Goal: Answer question/provide support: Share knowledge or assist other users

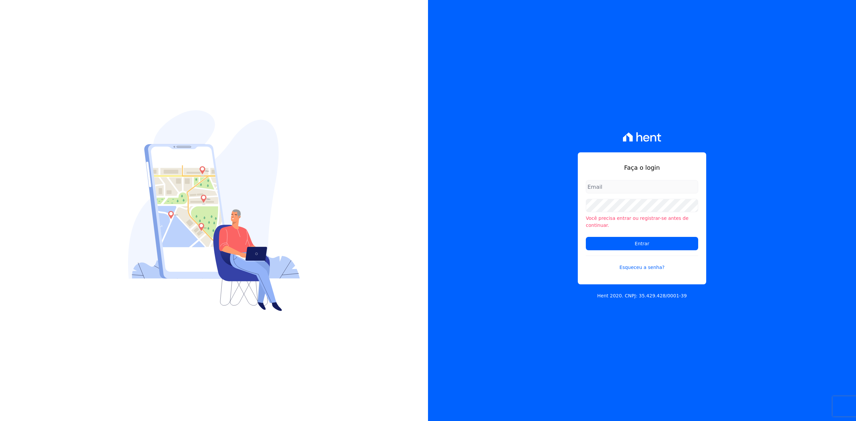
type input "[PERSON_NAME][EMAIL_ADDRESS][DOMAIN_NAME]"
click at [621, 250] on form "[PERSON_NAME][EMAIL_ADDRESS][DOMAIN_NAME] Você precisa entrar ou registrar-[PER…" at bounding box center [642, 229] width 112 height 99
click at [629, 237] on input "Entrar" at bounding box center [642, 243] width 112 height 13
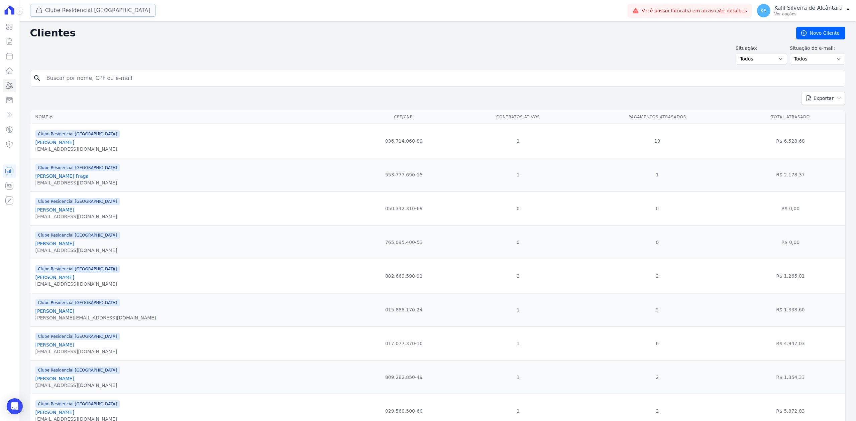
click at [69, 14] on button "Clube Residencial Saint Louis" at bounding box center [93, 10] width 126 height 13
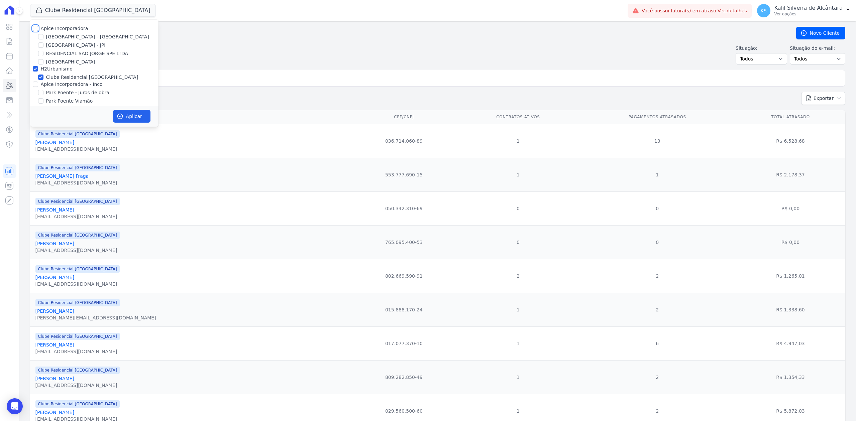
click at [37, 28] on input "Apice Incorporadora" at bounding box center [35, 28] width 5 height 5
checkbox input "true"
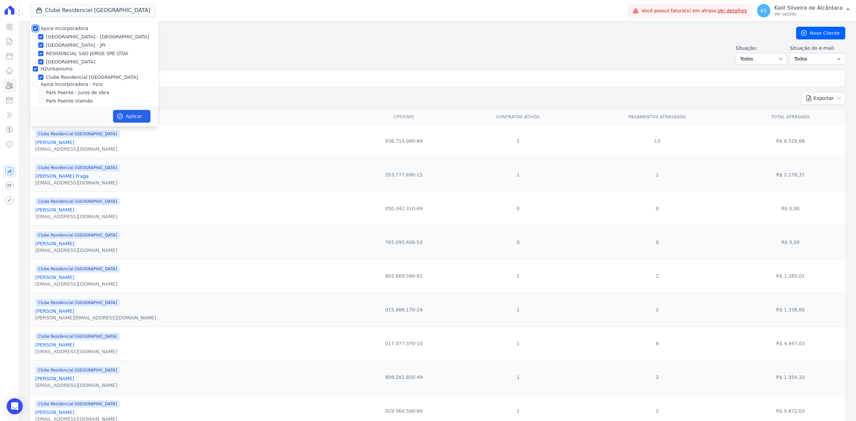
checkbox input "true"
click at [30, 82] on div "Apice Incorporadora - Inco" at bounding box center [94, 84] width 128 height 7
click at [33, 88] on div "Apice Incorporadora - Inco" at bounding box center [94, 84] width 128 height 7
click at [34, 75] on div "Clube Residencial [GEOGRAPHIC_DATA]" at bounding box center [94, 77] width 128 height 7
click at [34, 83] on input "Apice Incorporadora - Inco" at bounding box center [35, 84] width 5 height 5
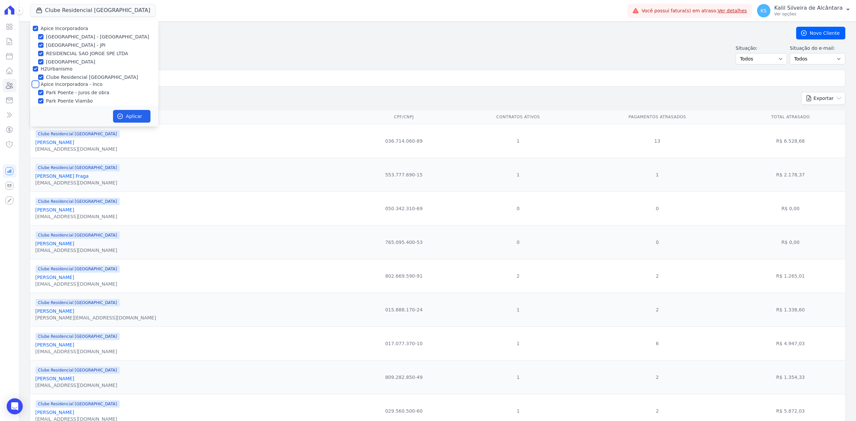
checkbox input "true"
click at [141, 110] on button "Aplicar" at bounding box center [131, 116] width 37 height 13
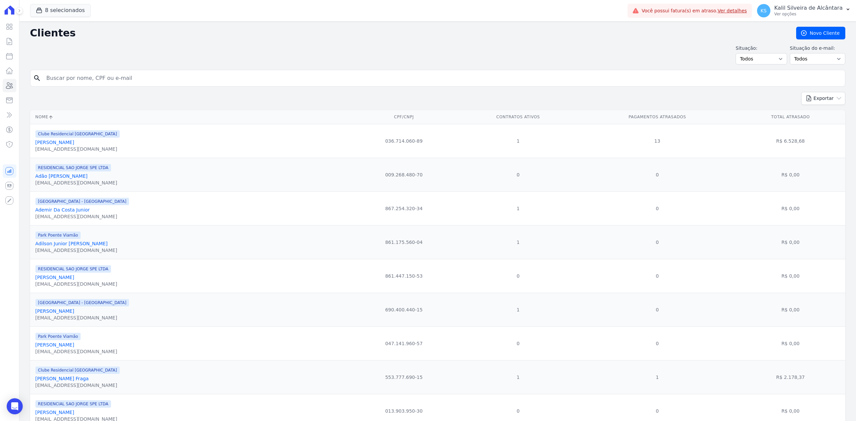
click at [98, 90] on form "search" at bounding box center [437, 81] width 815 height 22
click at [99, 86] on div "search" at bounding box center [437, 78] width 815 height 17
click at [98, 80] on input "search" at bounding box center [442, 78] width 800 height 13
type input "victor ribeiro macedo"
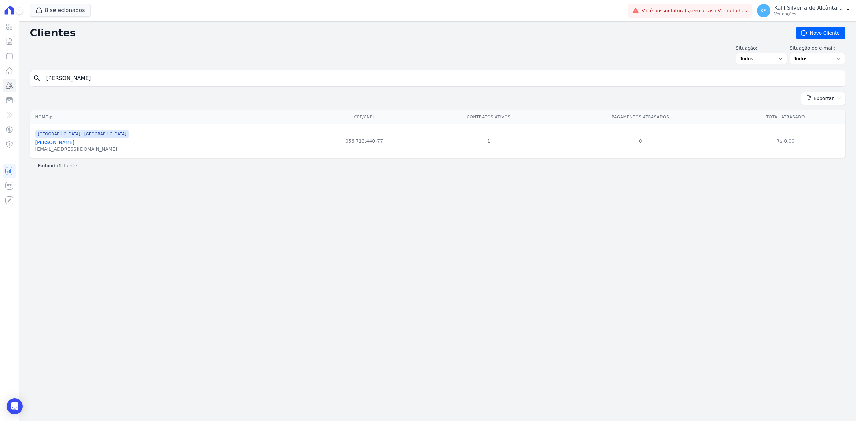
click at [74, 142] on link "Victor Ribeiro Macedo" at bounding box center [54, 142] width 39 height 5
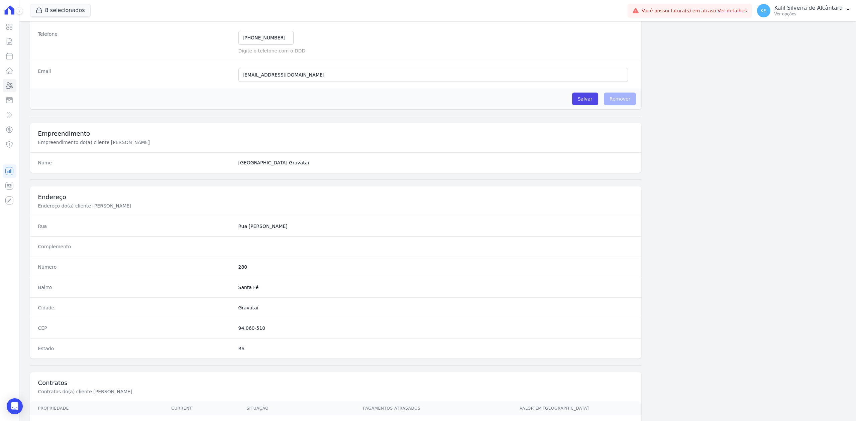
scroll to position [208, 0]
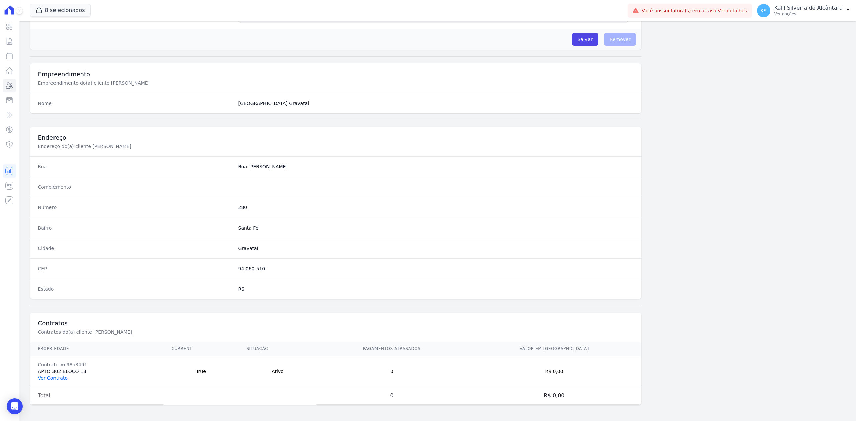
click at [47, 380] on link "Ver Contrato" at bounding box center [52, 377] width 29 height 5
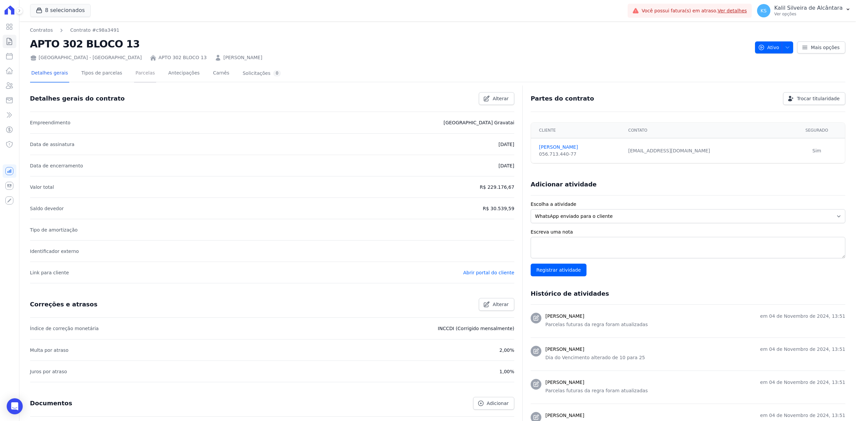
click at [137, 75] on link "Parcelas" at bounding box center [145, 74] width 22 height 18
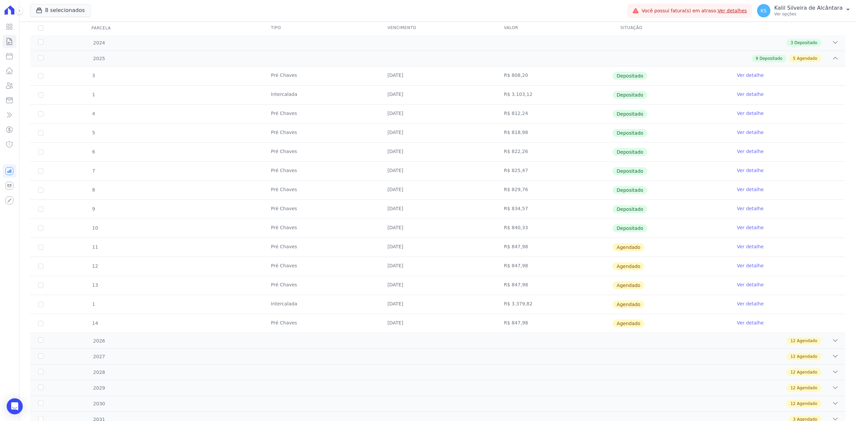
scroll to position [119, 0]
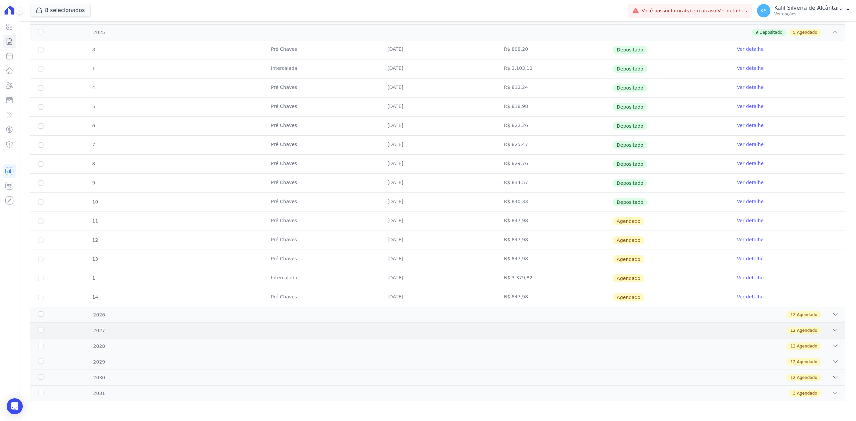
click at [832, 323] on div "2027 12 Agendado" at bounding box center [437, 331] width 815 height 16
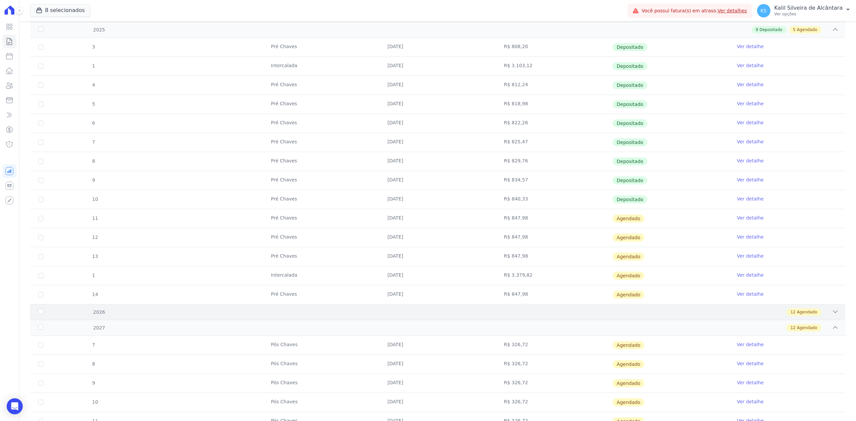
click at [820, 319] on div "2026 12 Agendado" at bounding box center [437, 312] width 815 height 16
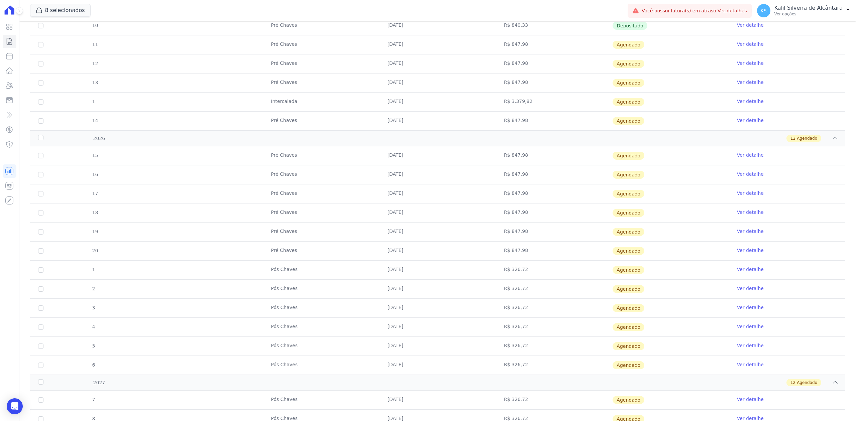
scroll to position [0, 0]
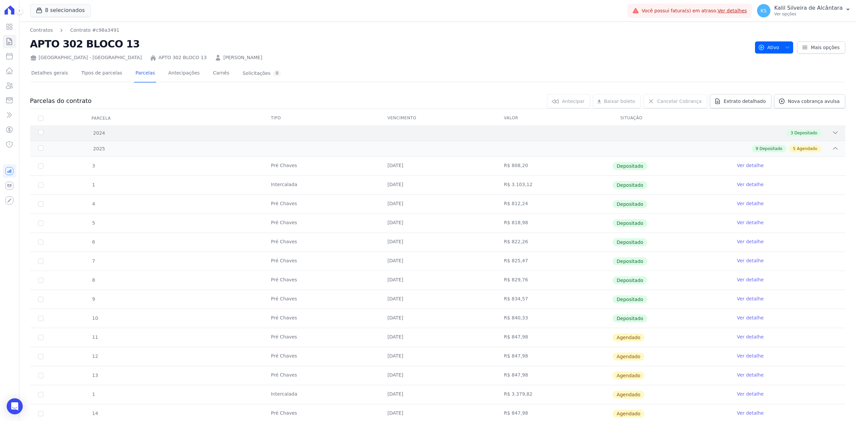
click at [832, 130] on icon at bounding box center [835, 132] width 7 height 7
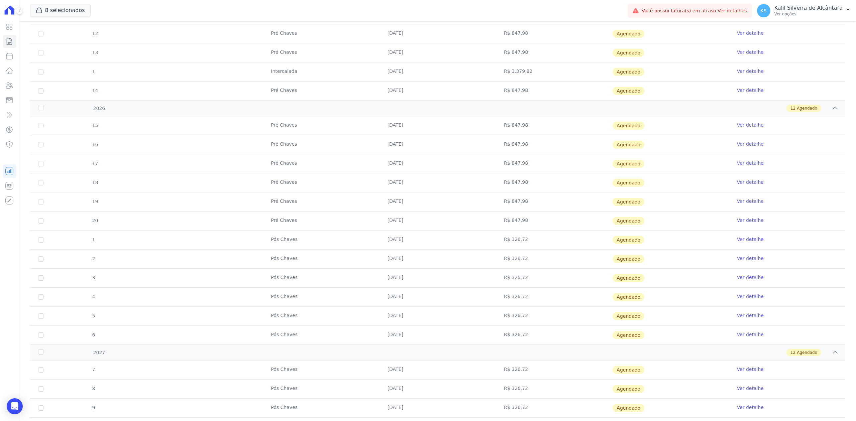
scroll to position [399, 0]
click at [10, 87] on icon at bounding box center [9, 86] width 7 height 6
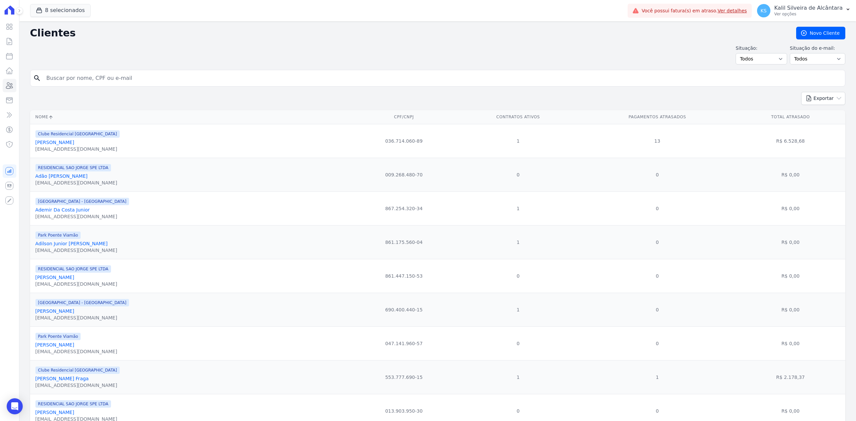
click at [108, 75] on input "search" at bounding box center [442, 78] width 800 height 13
type input "Soraya Soares Da Silva"
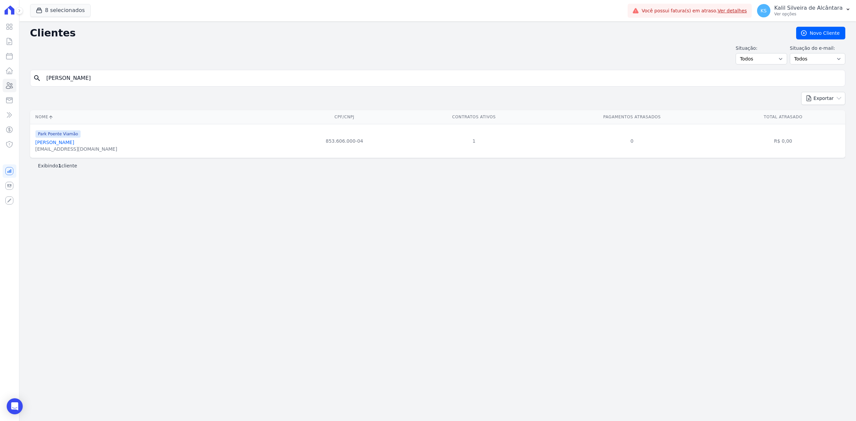
click at [65, 143] on link "Soraya Soares Da Silva" at bounding box center [54, 142] width 39 height 5
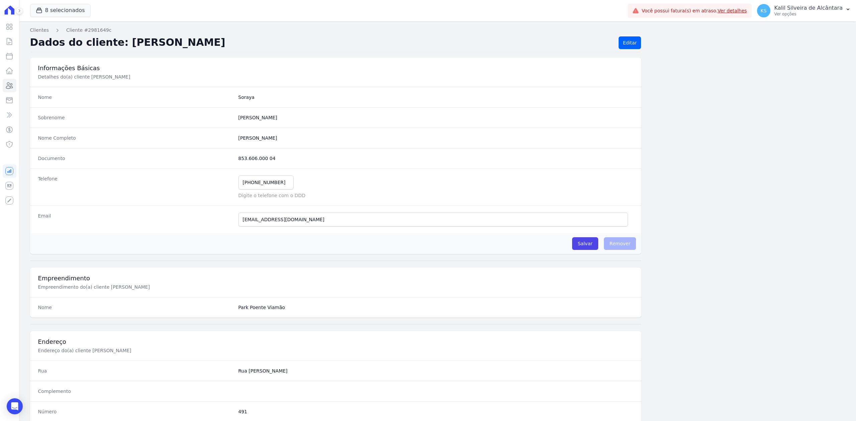
scroll to position [208, 0]
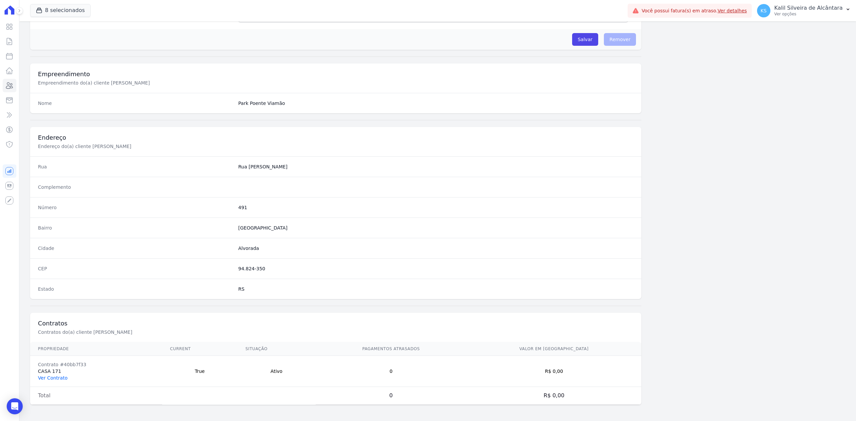
click at [50, 375] on link "Ver Contrato" at bounding box center [52, 377] width 29 height 5
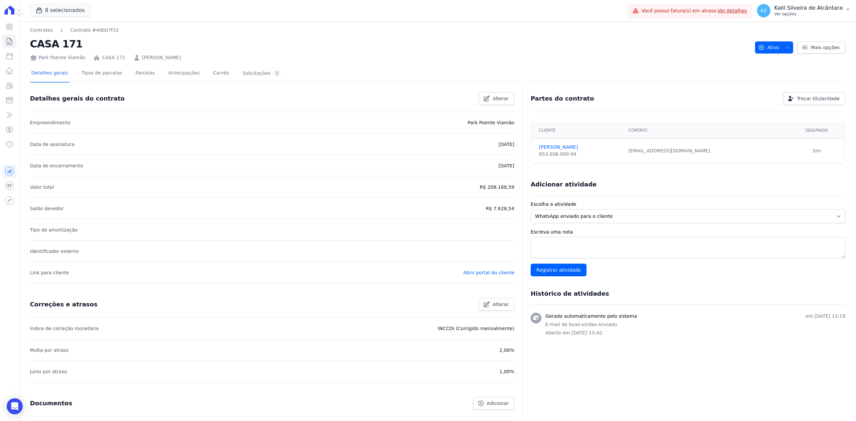
click at [808, 16] on p "Ver opções" at bounding box center [808, 13] width 68 height 5
click at [797, 28] on link "Perfil do empreendimento" at bounding box center [813, 29] width 86 height 12
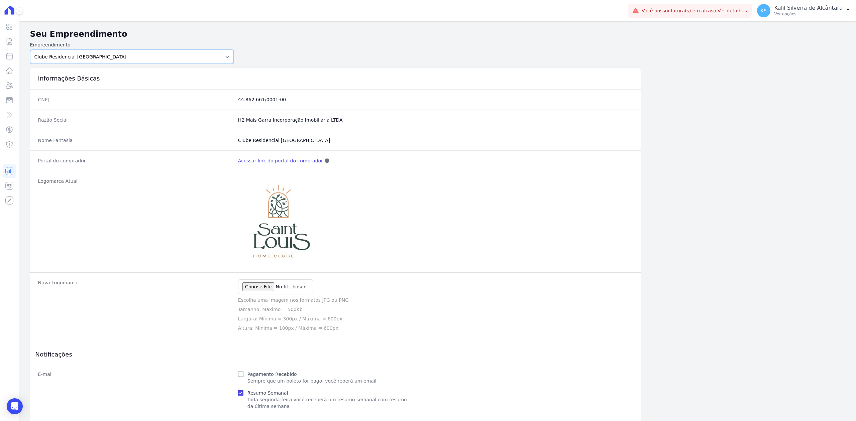
click at [219, 51] on select "Arty Park - Gravatai Arty Park - JPI Clube Residencial Saint Louis Park Poente …" at bounding box center [132, 57] width 204 height 14
select select "bb4f9d9f-12c7-4ae8-bc2e-9e19481730b1"
click at [30, 50] on select "Arty Park - Gravatai Arty Park - JPI Clube Residencial Saint Louis Park Poente …" at bounding box center [132, 57] width 204 height 14
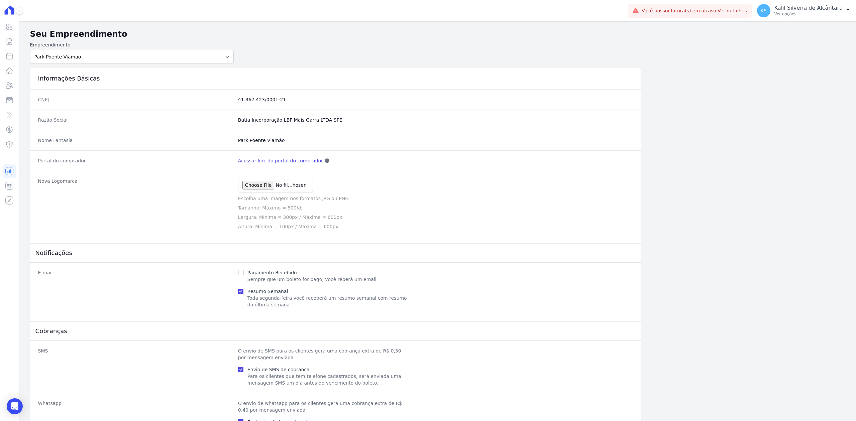
click at [280, 162] on link "Acessar link do portal do comprador" at bounding box center [280, 160] width 85 height 7
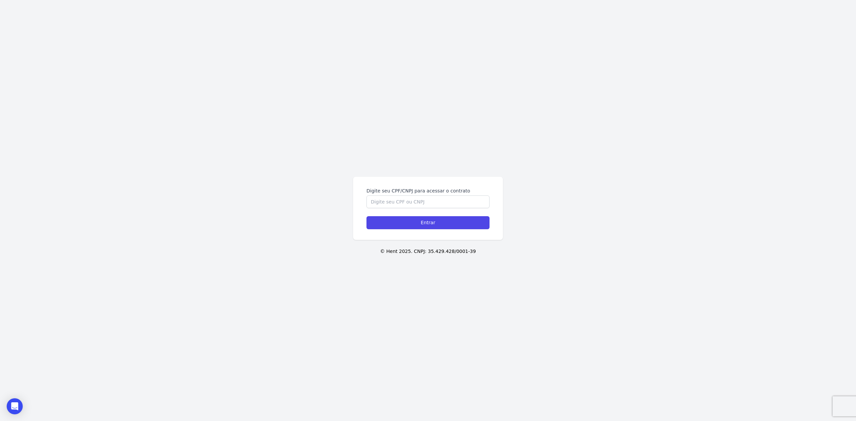
click at [86, 150] on div "Digite seu CPF/CNPJ para acessar o contrato Entrar © Hent 2025. CNPJ: 35.429.42…" at bounding box center [428, 210] width 856 height 421
